Goal: Navigation & Orientation: Find specific page/section

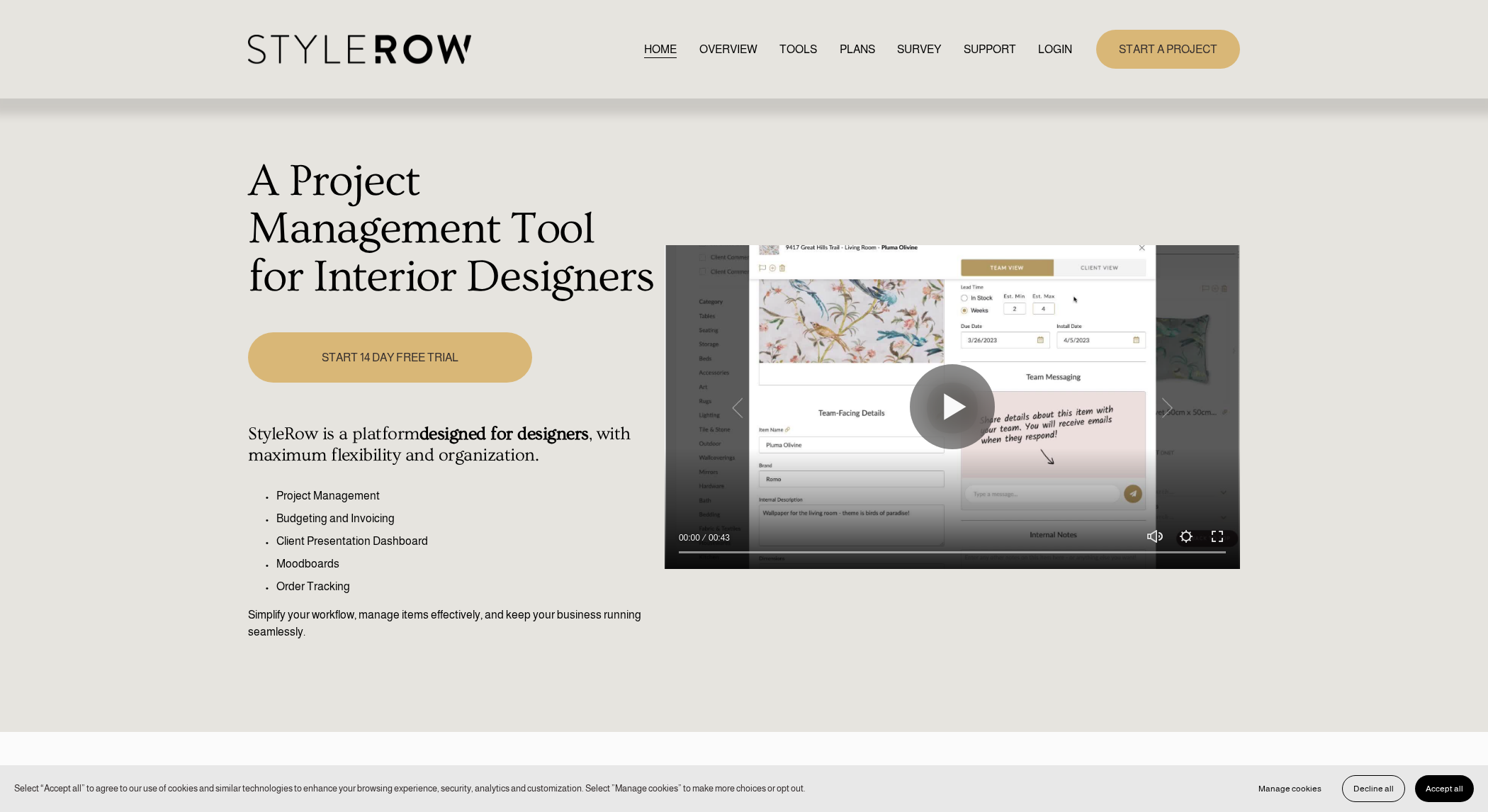
click at [1058, 53] on link "LOGIN" at bounding box center [1055, 49] width 34 height 19
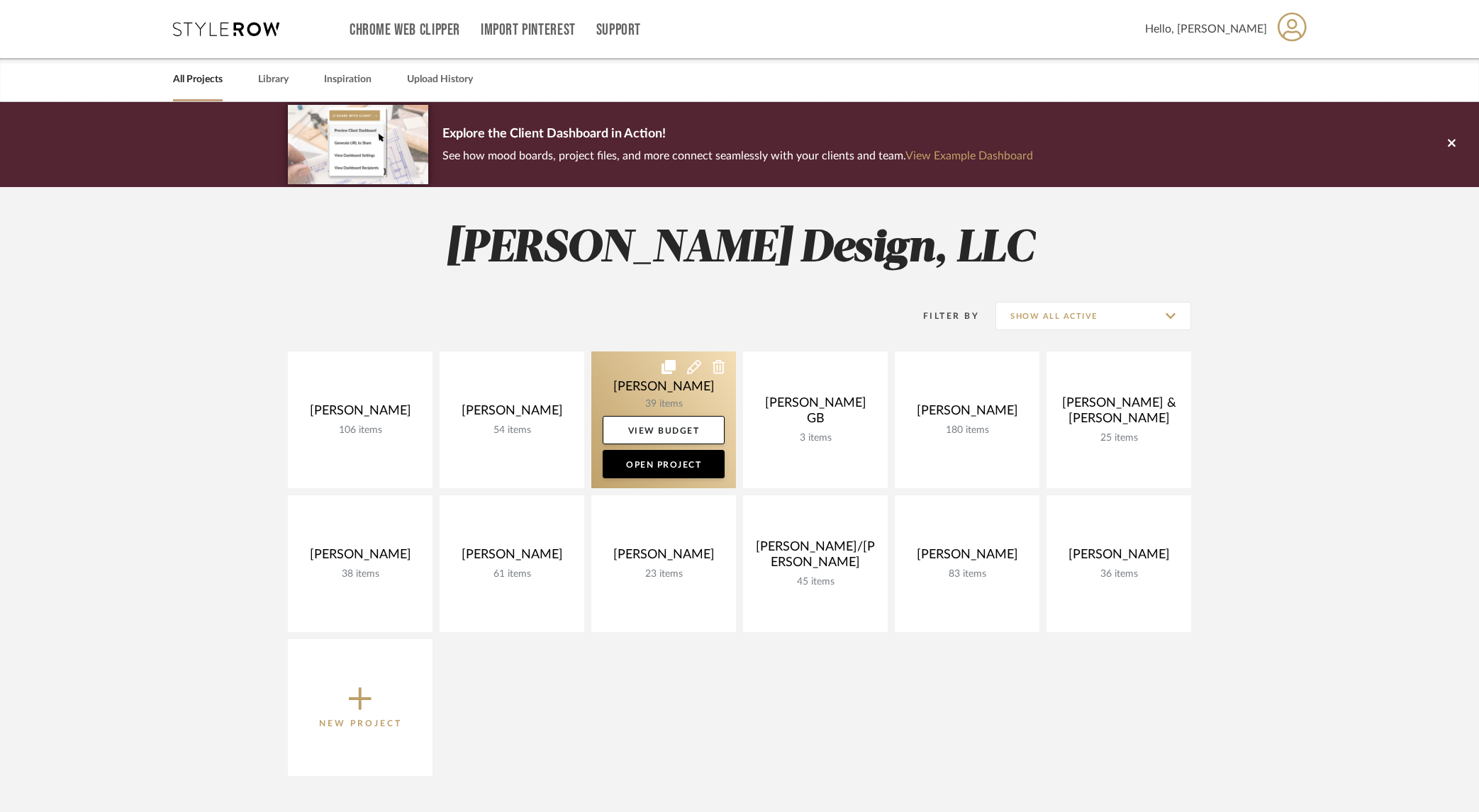
click at [626, 375] on link at bounding box center [664, 419] width 145 height 137
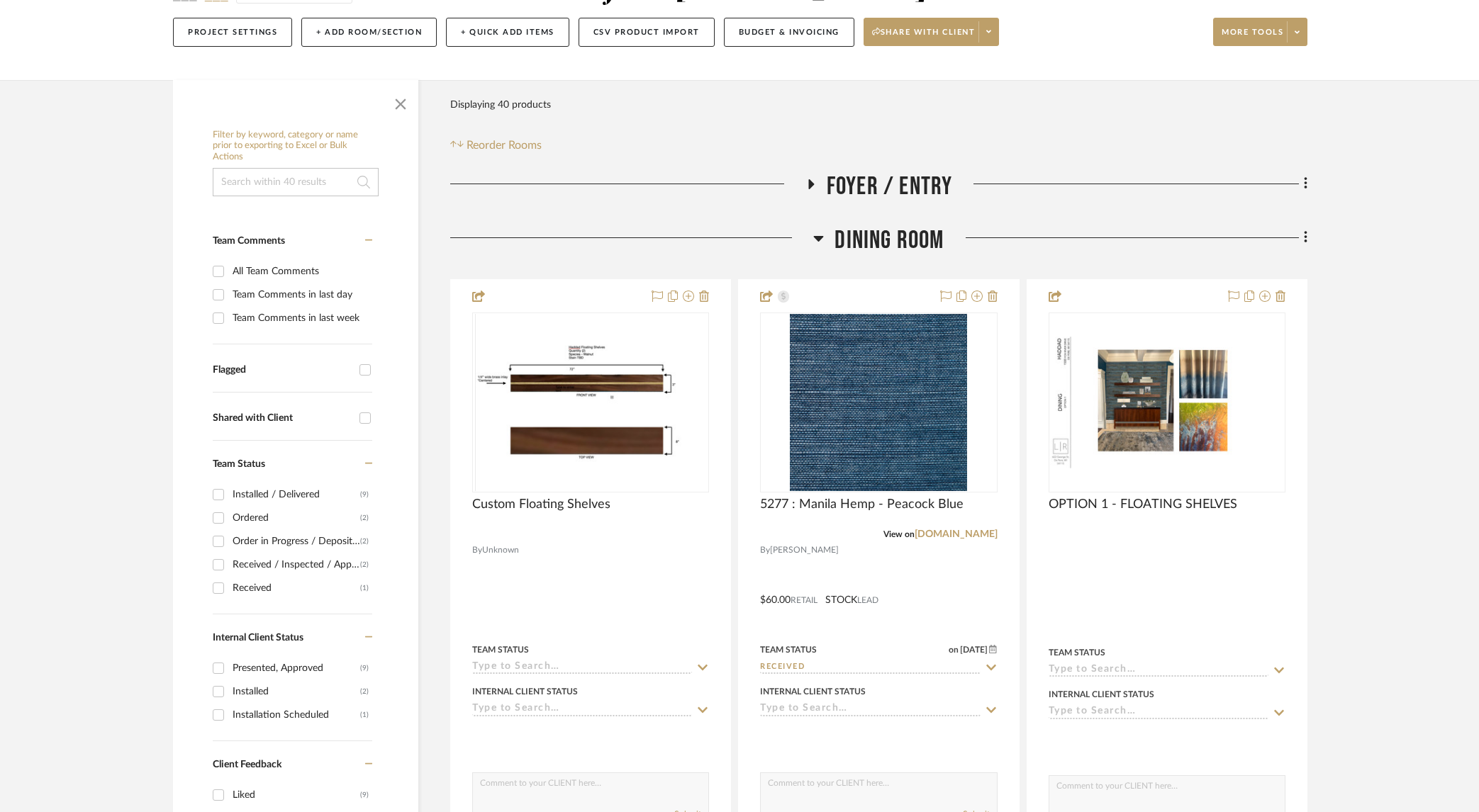
scroll to position [384, 0]
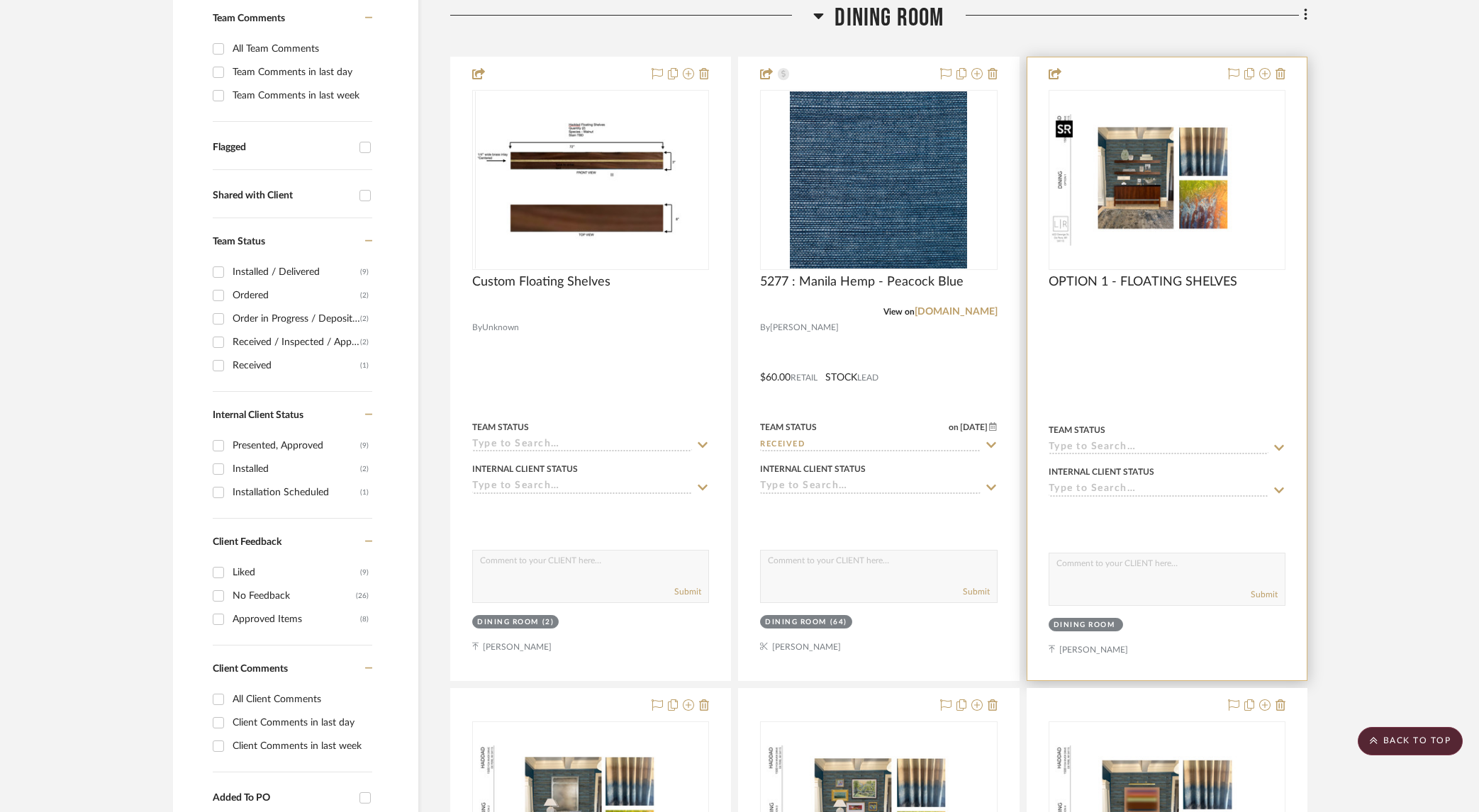
click at [0, 0] on img at bounding box center [0, 0] width 0 height 0
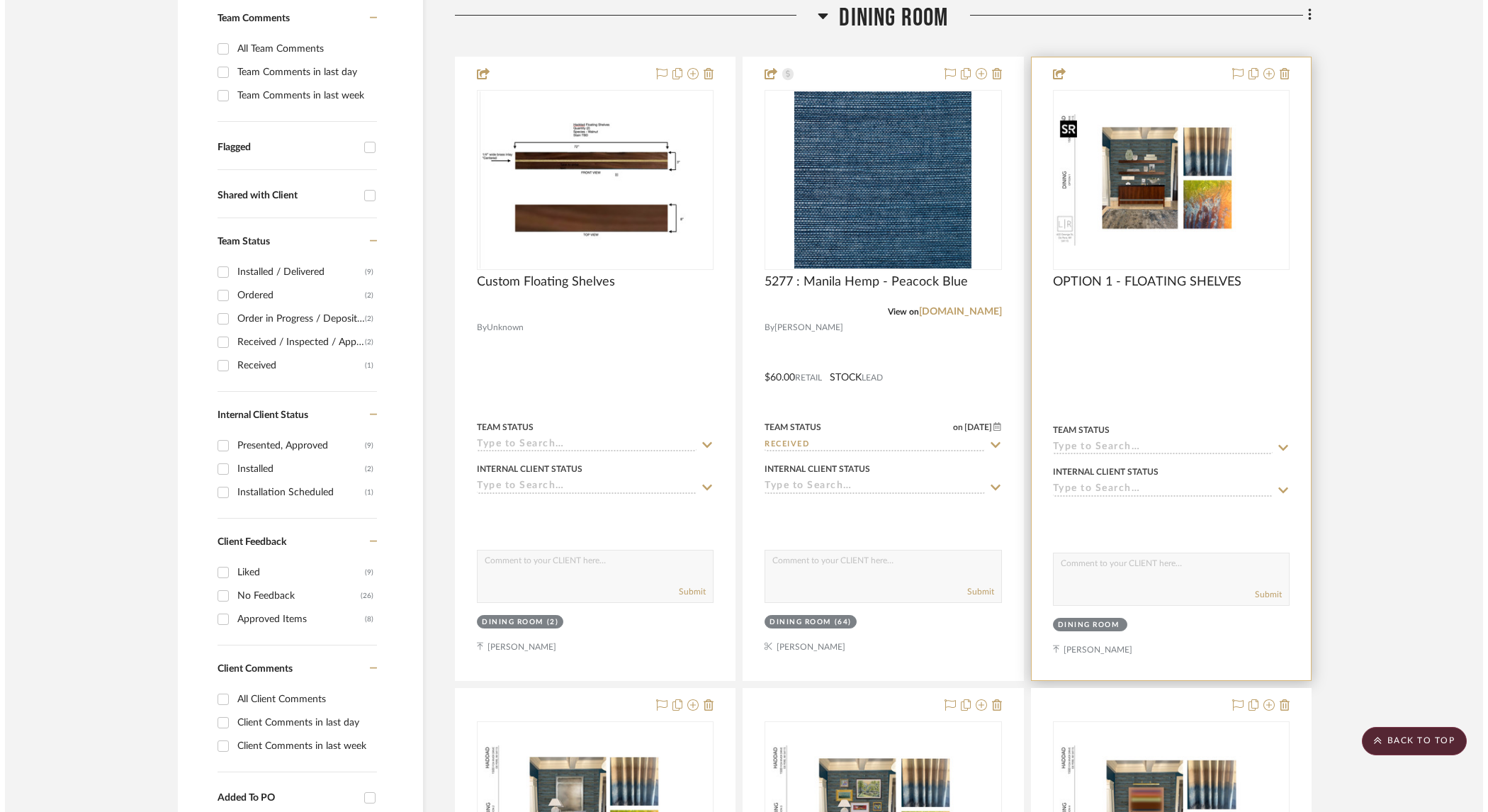
scroll to position [0, 0]
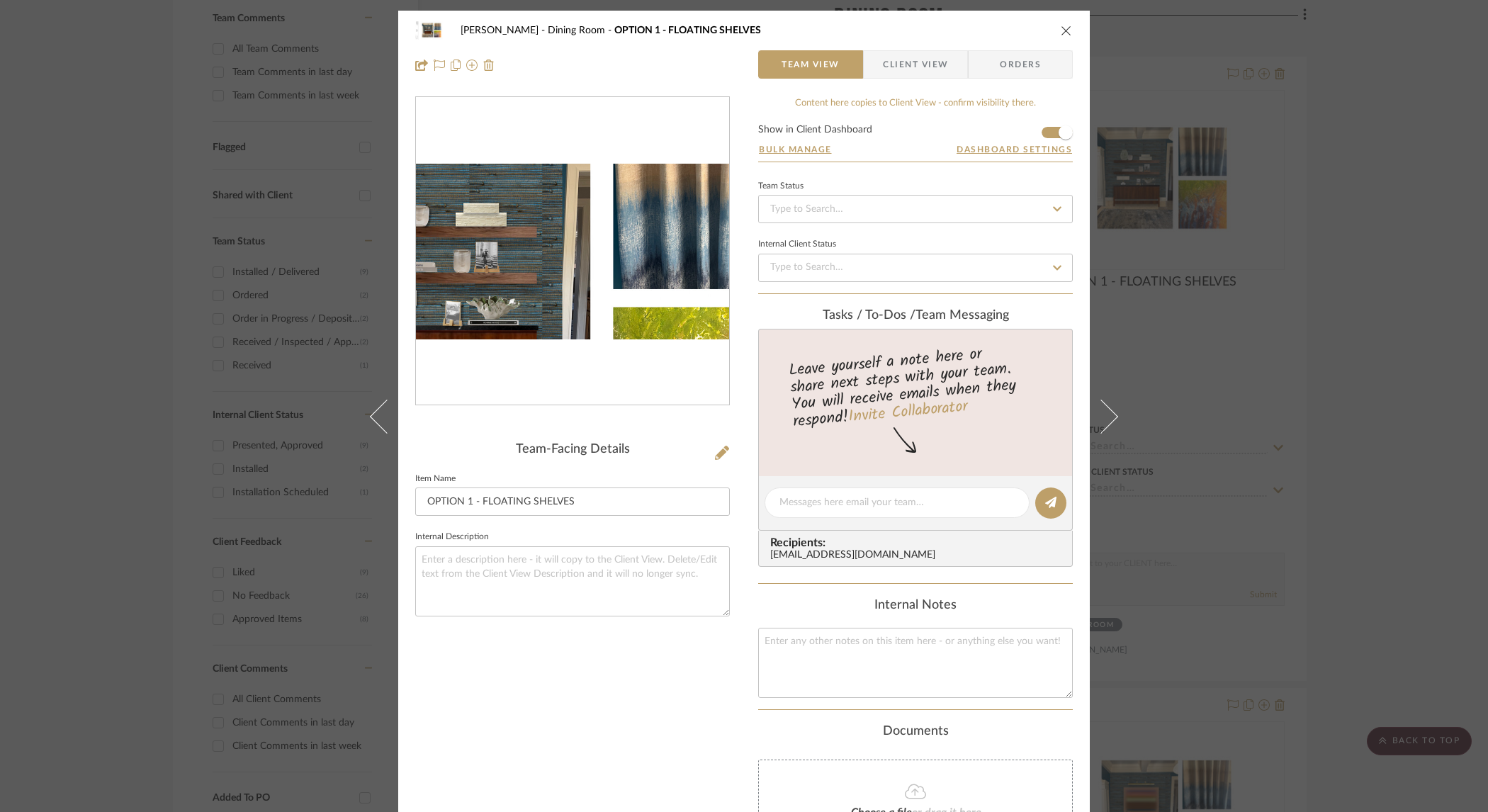
click at [570, 234] on img "0" at bounding box center [572, 252] width 313 height 177
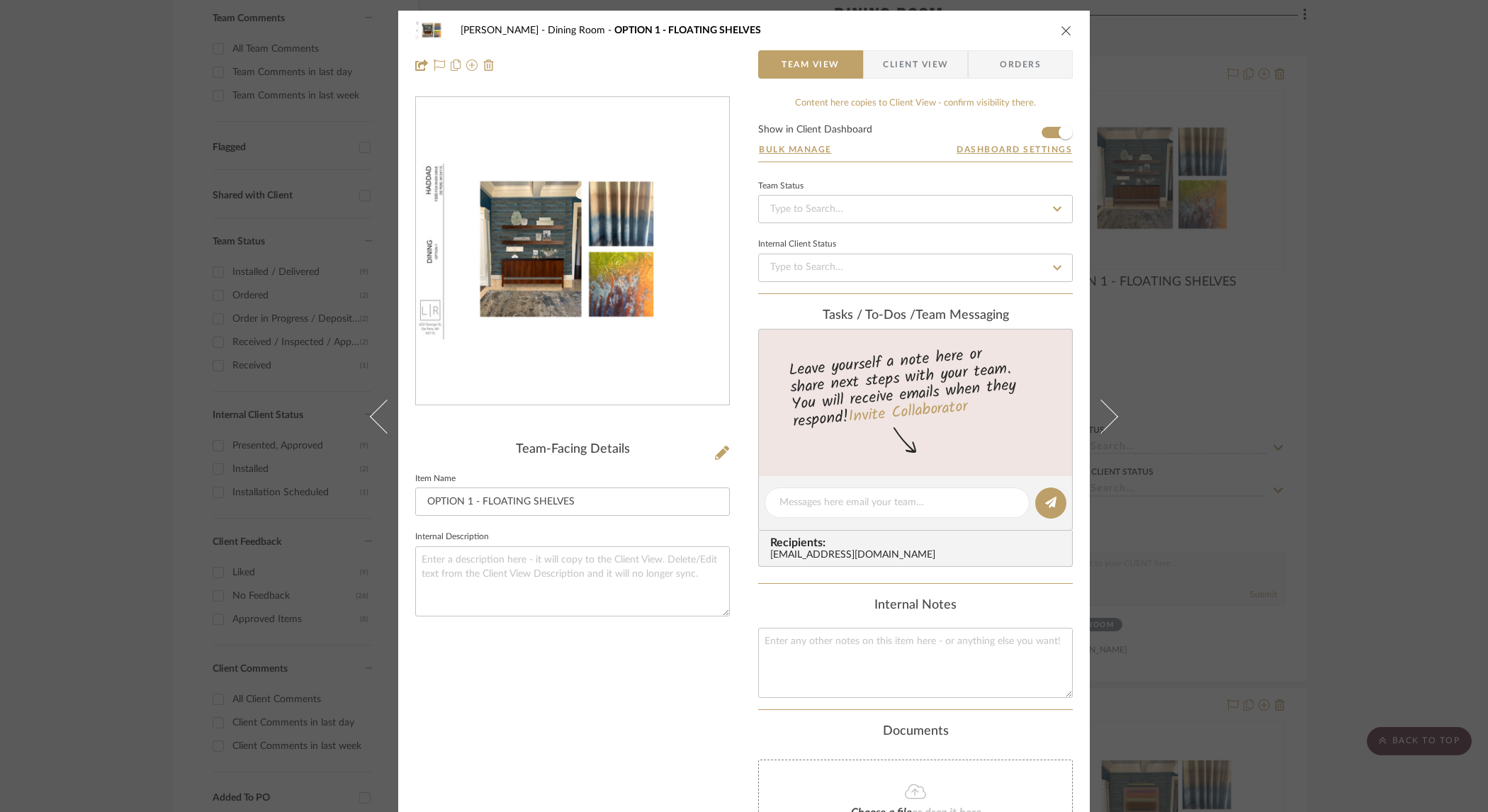
click at [534, 230] on img "0" at bounding box center [572, 252] width 313 height 177
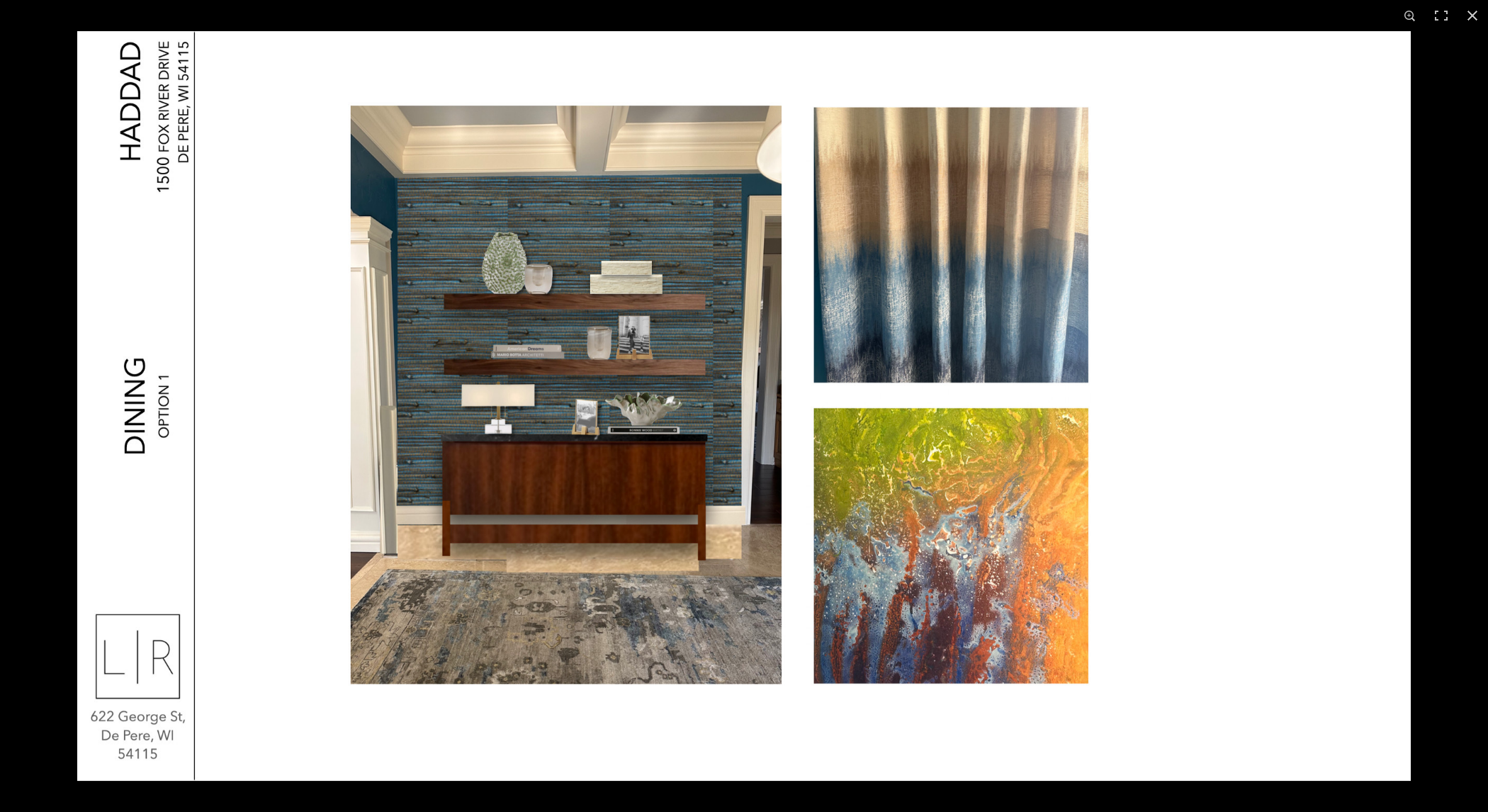
click at [627, 315] on img at bounding box center [744, 406] width 1334 height 750
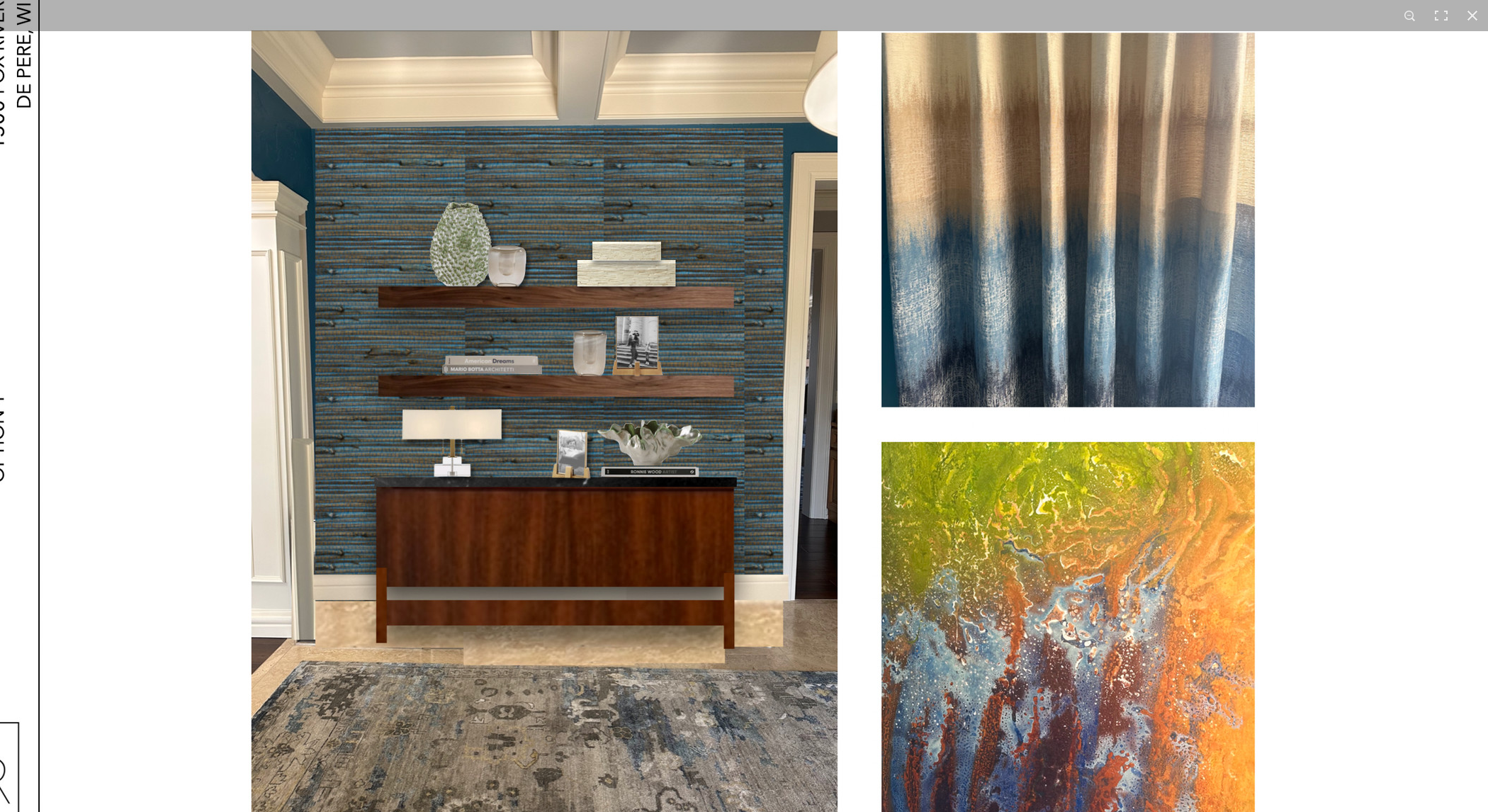
click at [660, 406] on img at bounding box center [787, 439] width 1814 height 1020
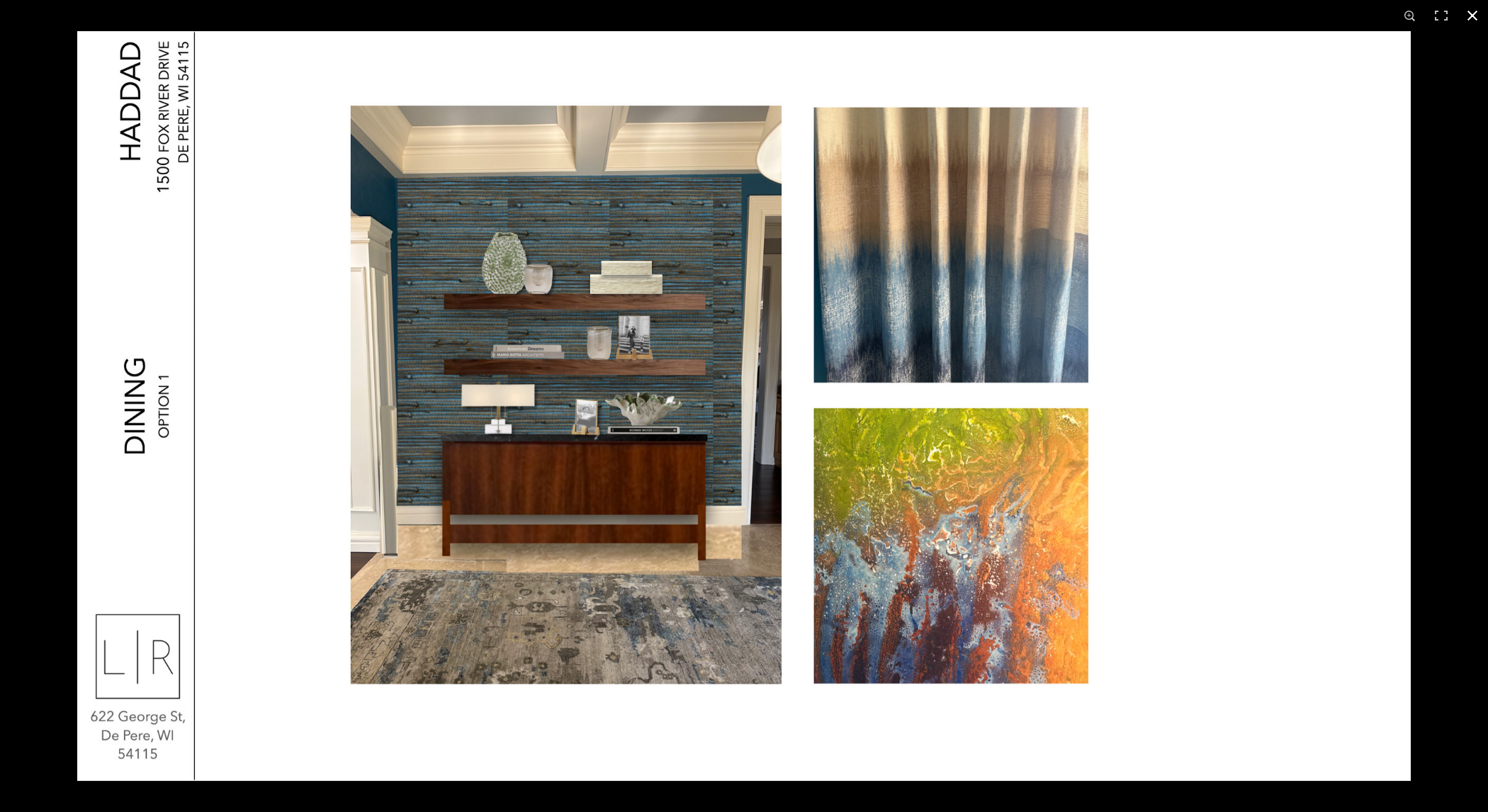
click at [1468, 198] on div at bounding box center [822, 437] width 1488 height 812
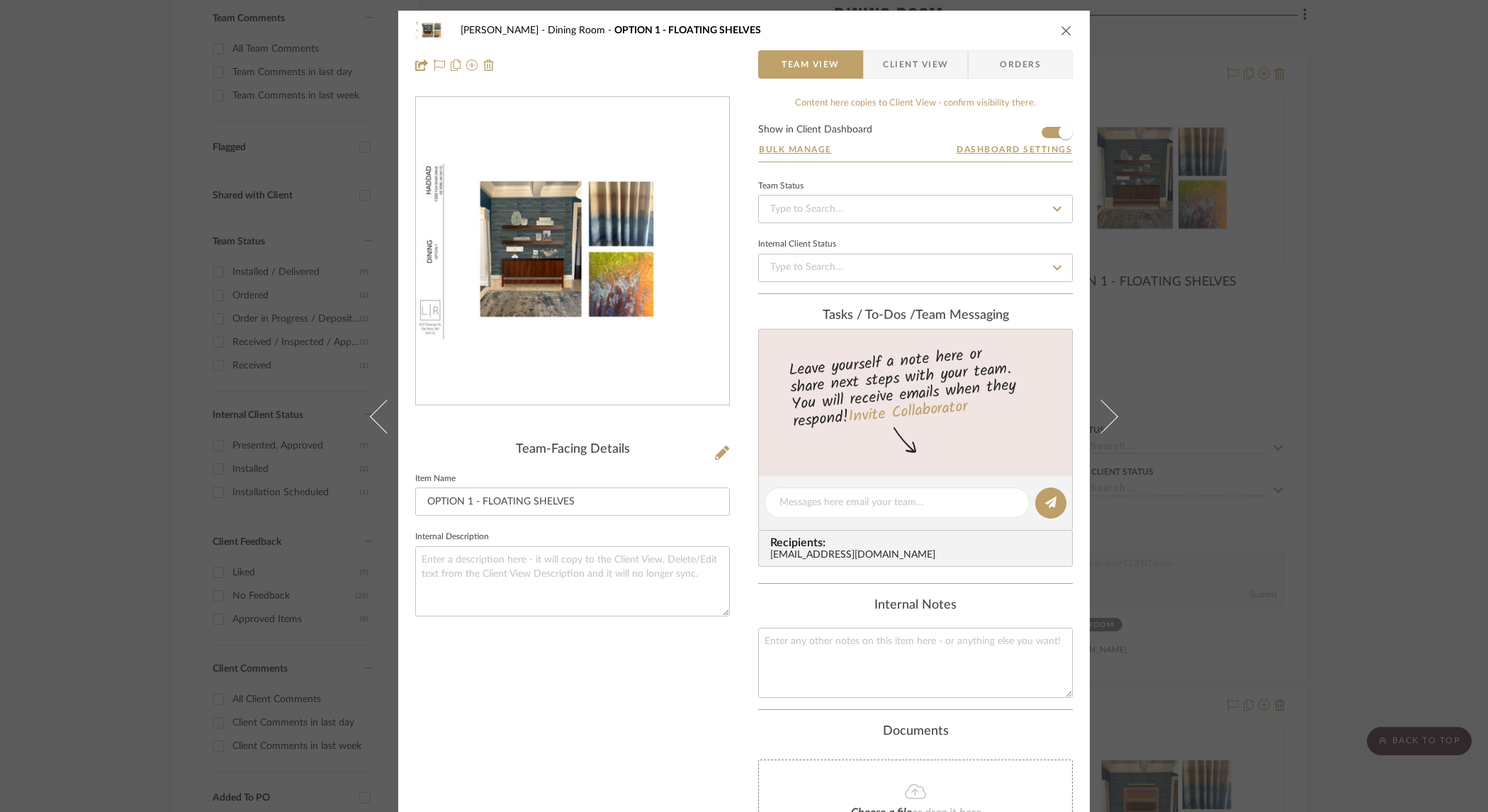
click at [1319, 230] on div "[PERSON_NAME] Dining Room OPTION 1 - FLOATING SHELVES Team View Client View Ord…" at bounding box center [744, 406] width 1488 height 812
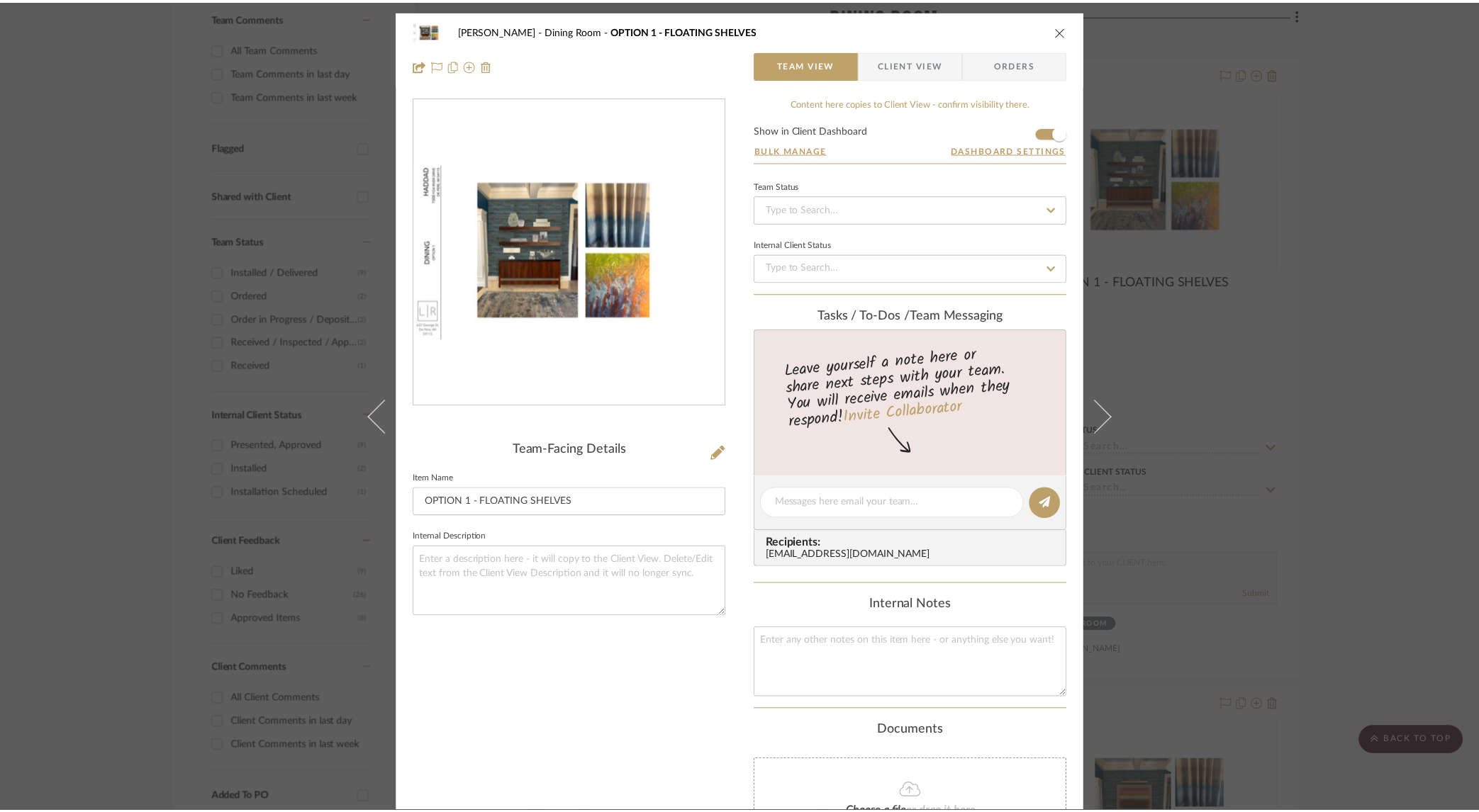
scroll to position [384, 0]
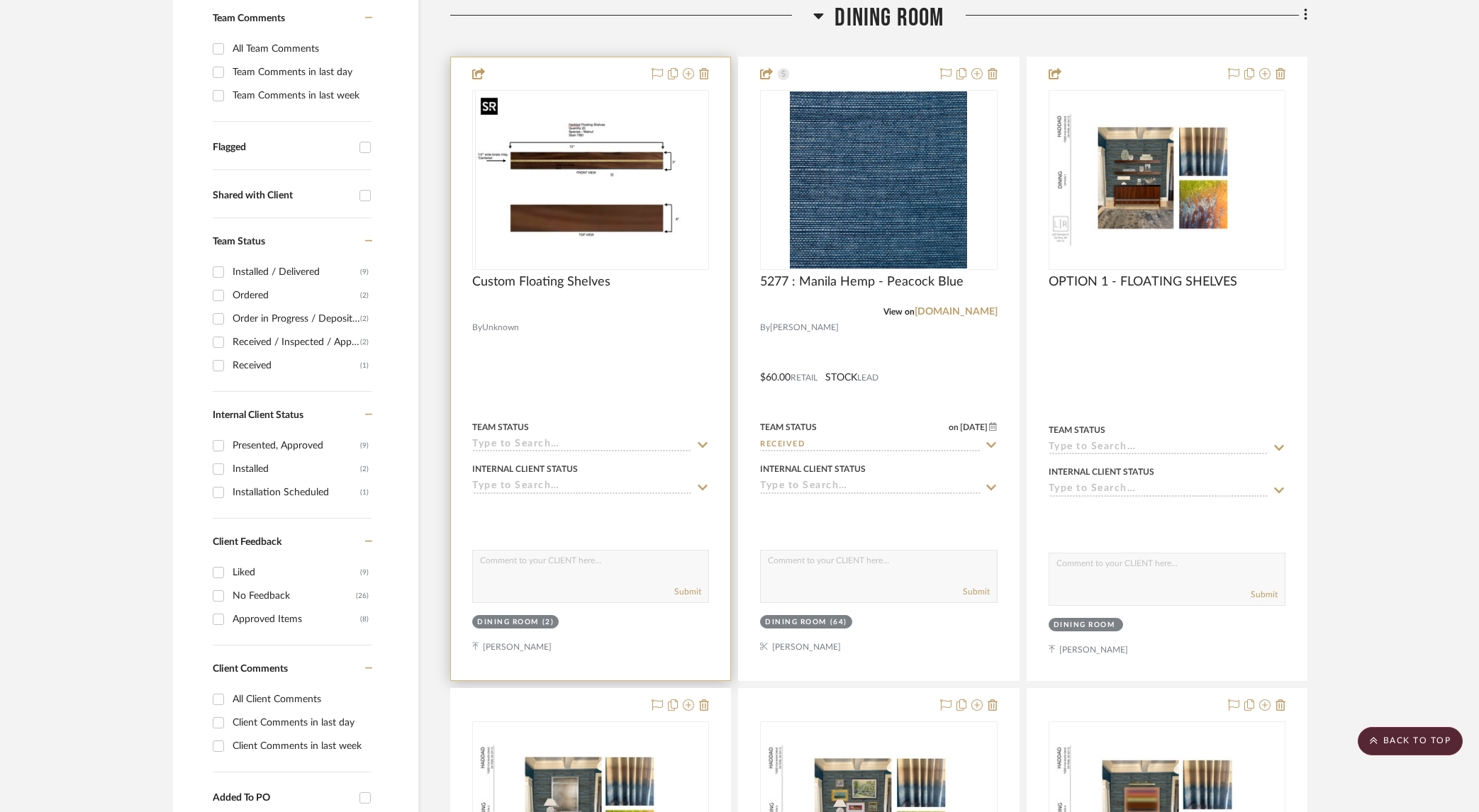
click at [0, 0] on img at bounding box center [0, 0] width 0 height 0
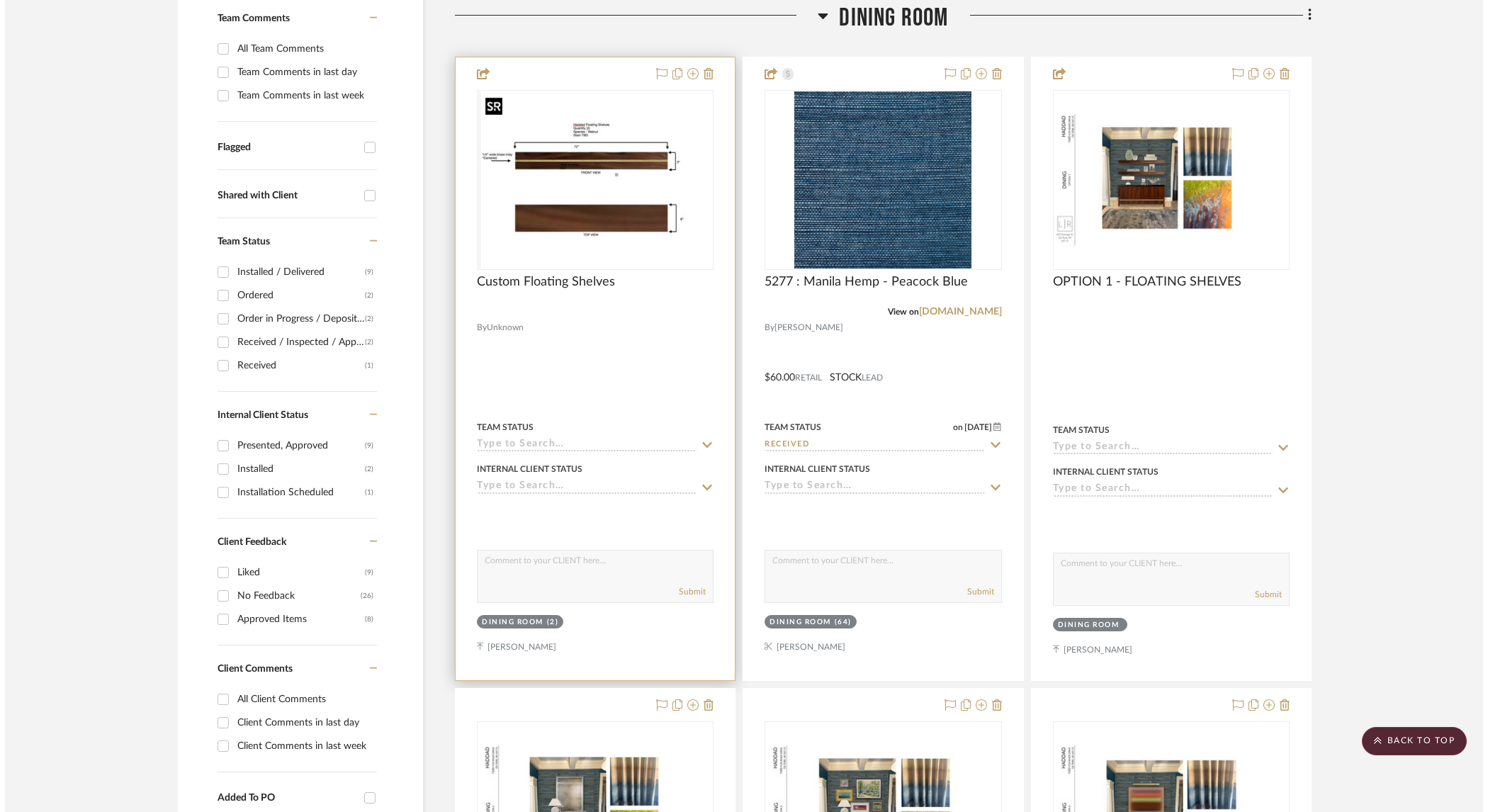
scroll to position [0, 0]
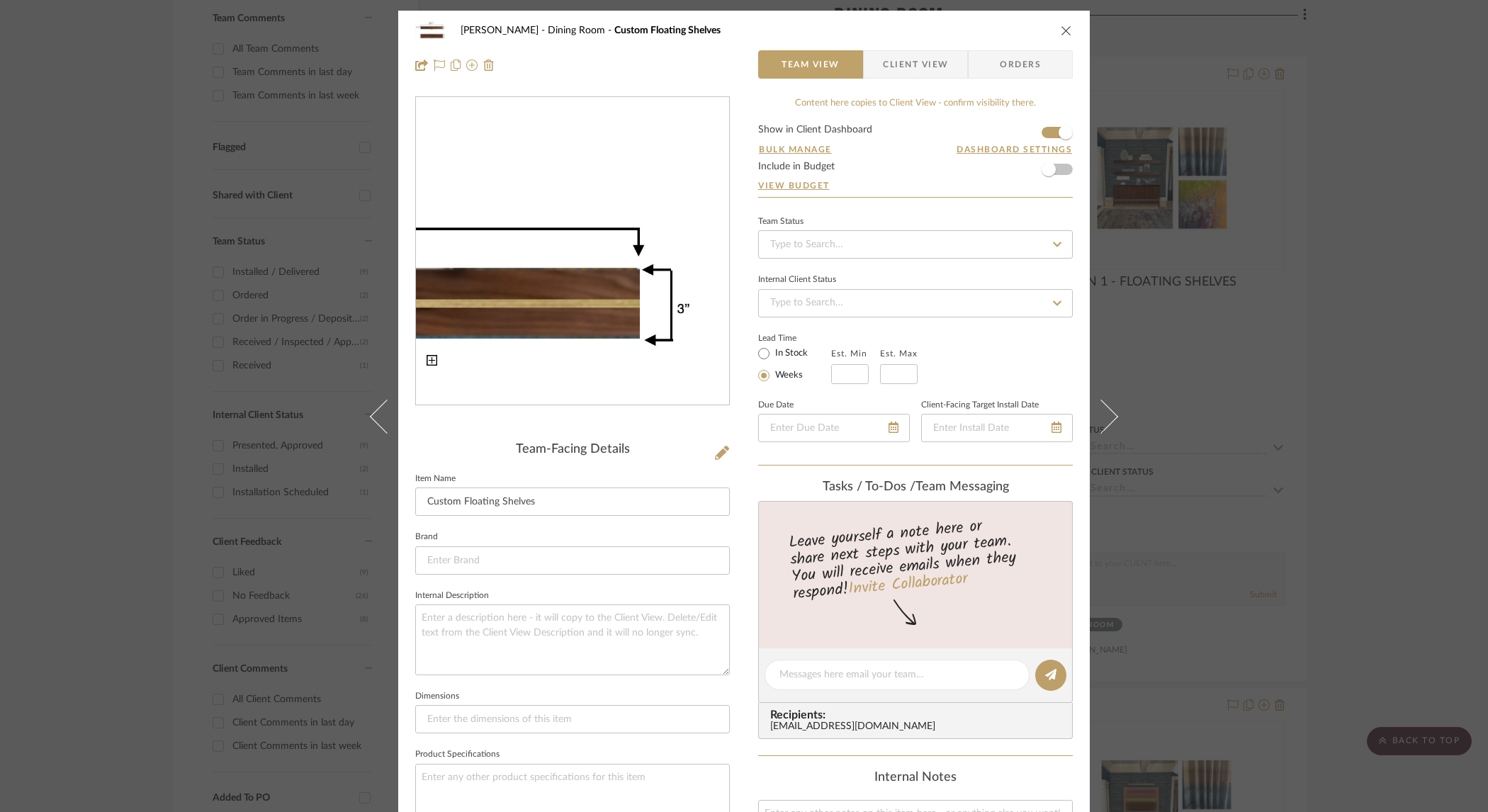
click at [643, 209] on img "0" at bounding box center [572, 252] width 313 height 240
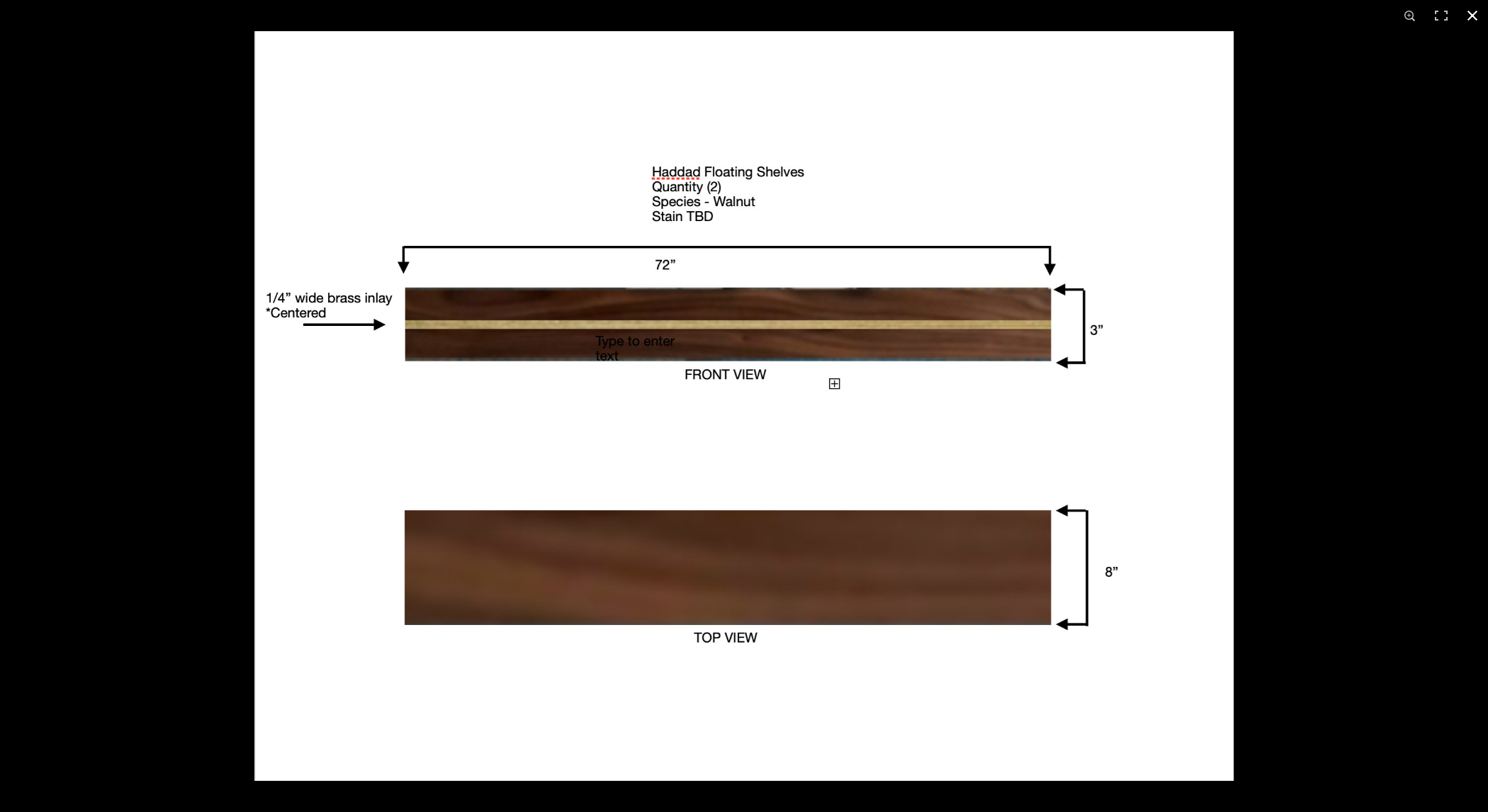
click at [1470, 17] on button at bounding box center [1472, 15] width 31 height 31
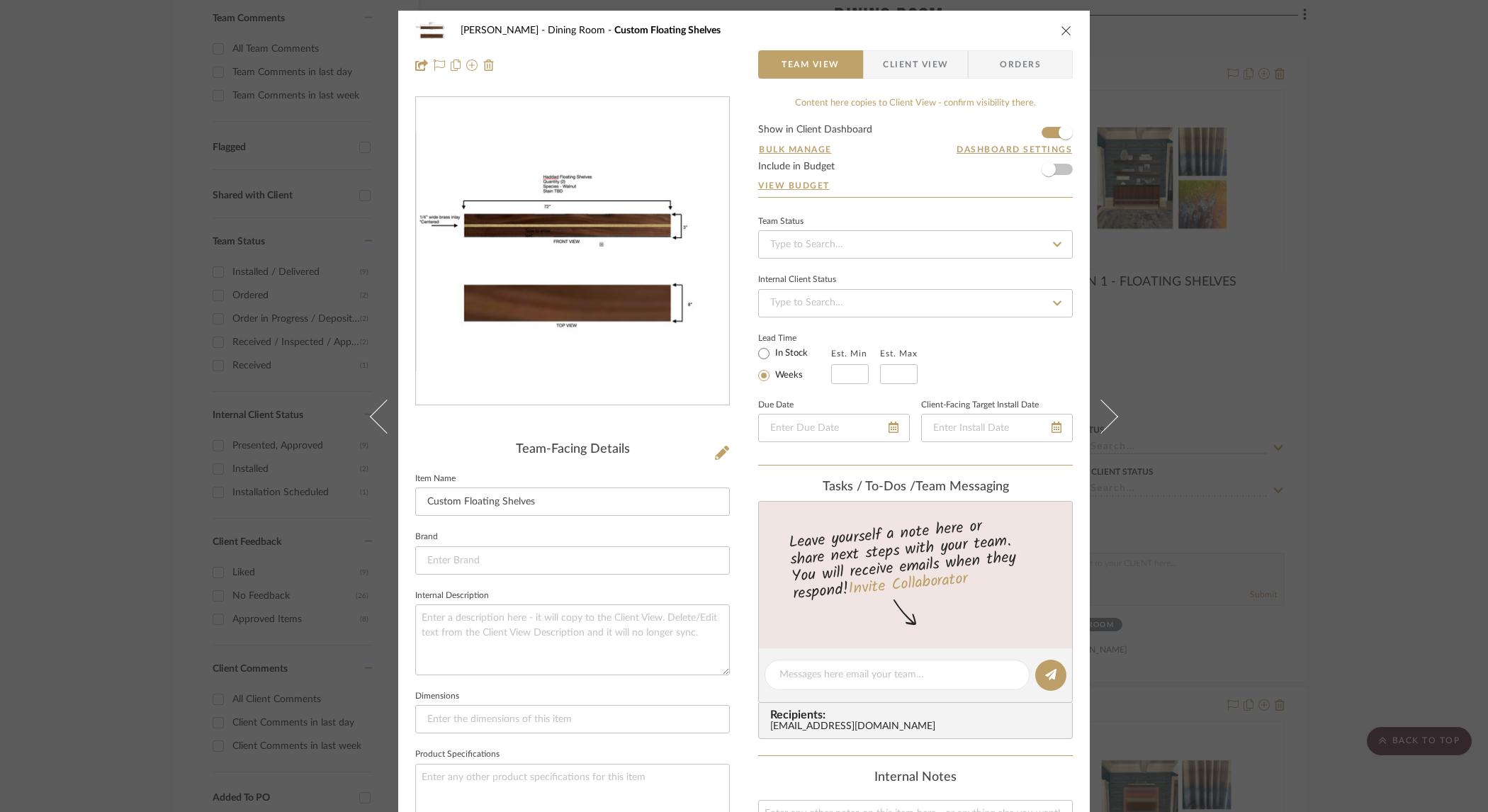
click at [1061, 29] on icon "close" at bounding box center [1066, 30] width 12 height 12
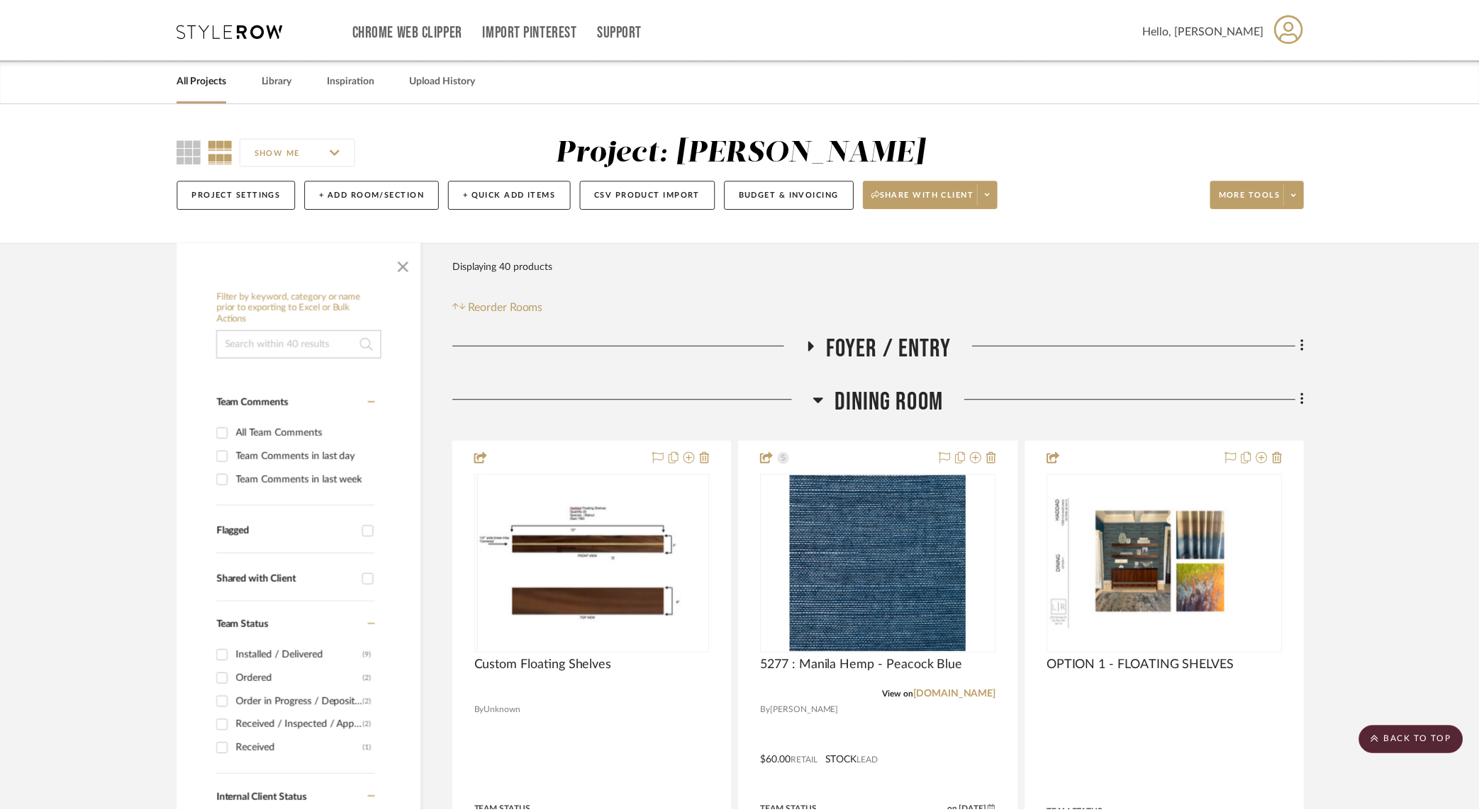
scroll to position [384, 0]
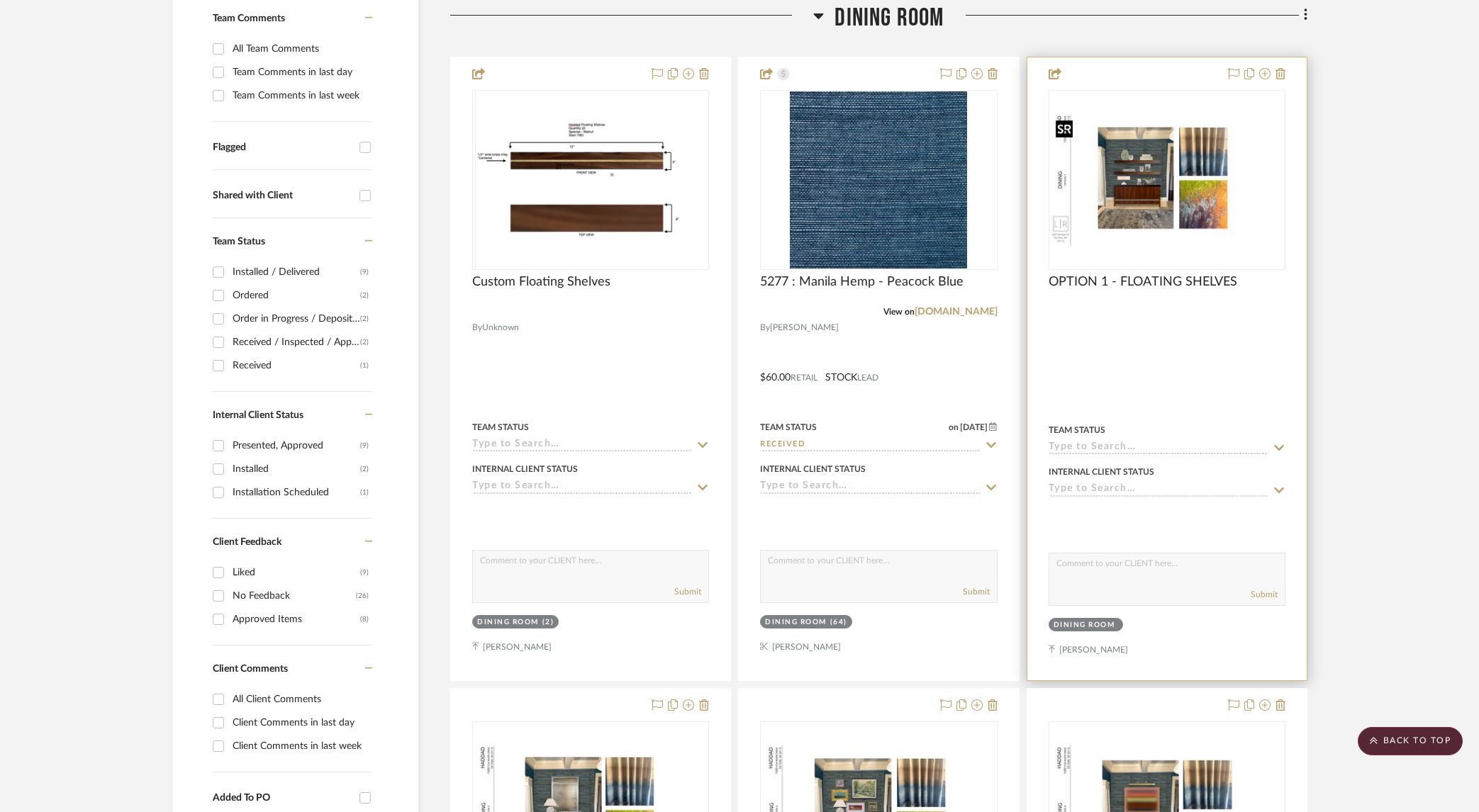
click at [1142, 170] on img "0" at bounding box center [1167, 180] width 234 height 132
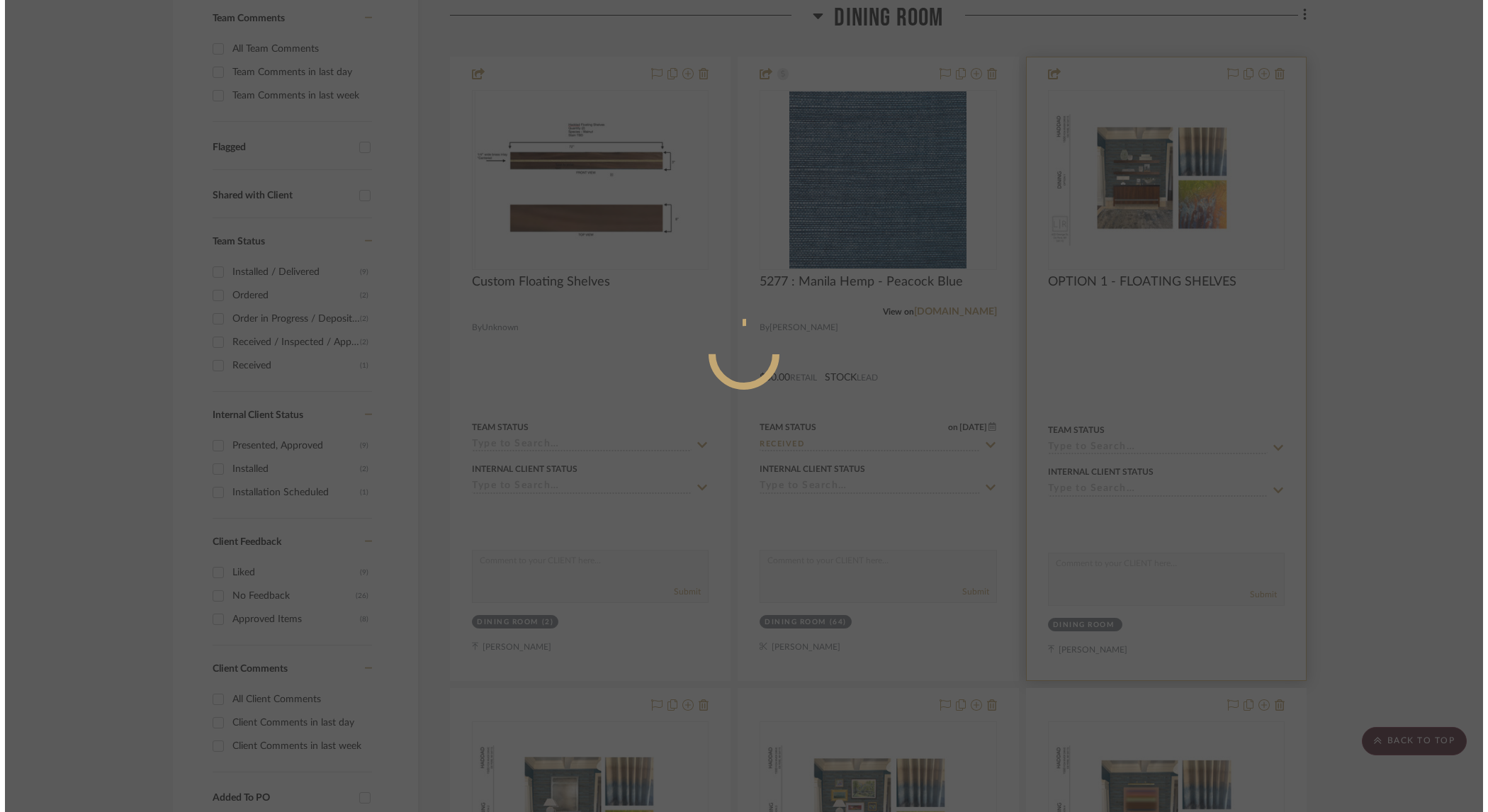
scroll to position [0, 0]
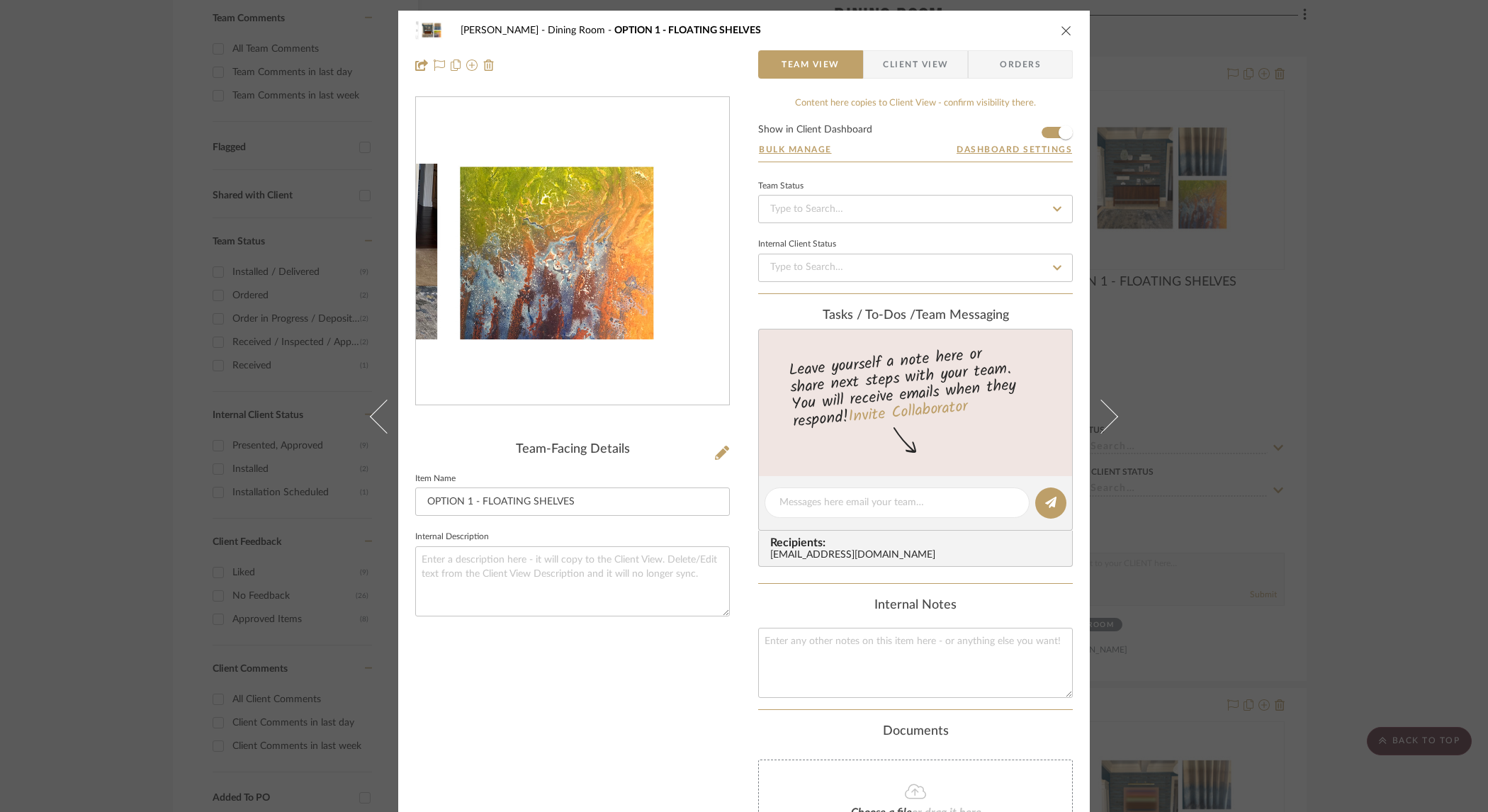
click at [622, 280] on img "0" at bounding box center [572, 252] width 313 height 177
